Goal: Task Accomplishment & Management: Manage account settings

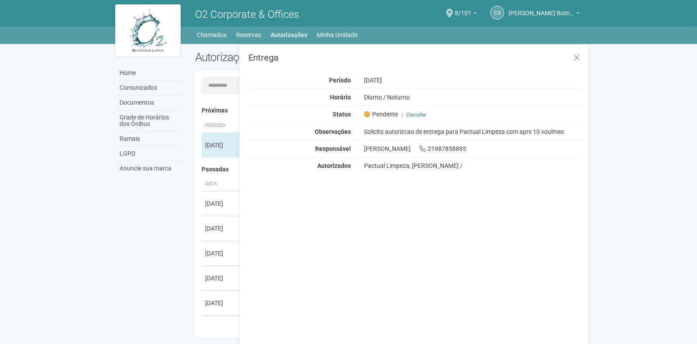
click at [287, 29] on link "Autorizações" at bounding box center [288, 35] width 37 height 12
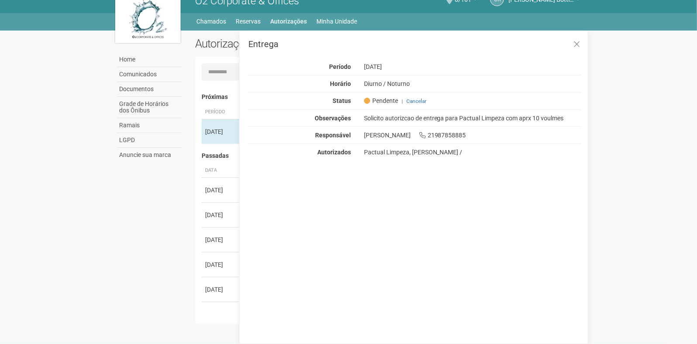
scroll to position [14, 0]
click at [287, 17] on link "Autorizações" at bounding box center [288, 21] width 37 height 12
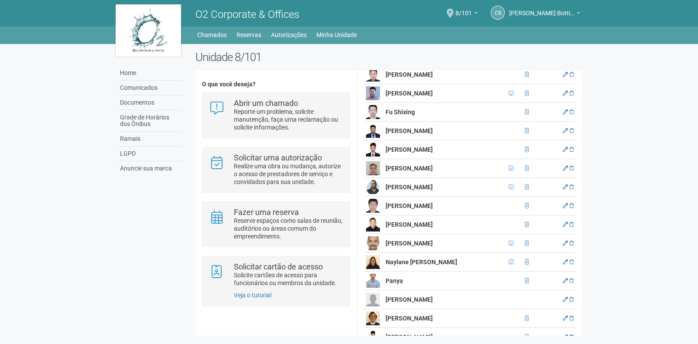
scroll to position [239, 0]
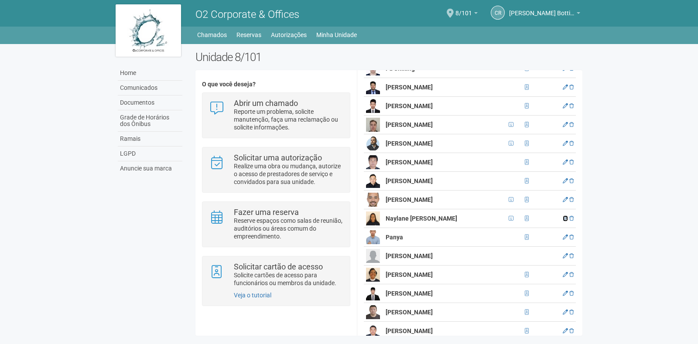
click at [563, 216] on icon at bounding box center [565, 218] width 5 height 5
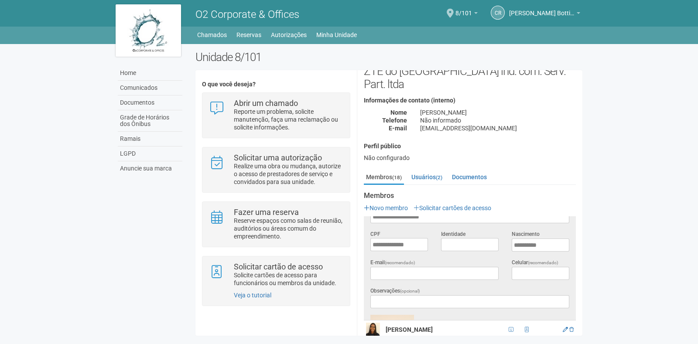
scroll to position [0, 0]
